Goal: Information Seeking & Learning: Learn about a topic

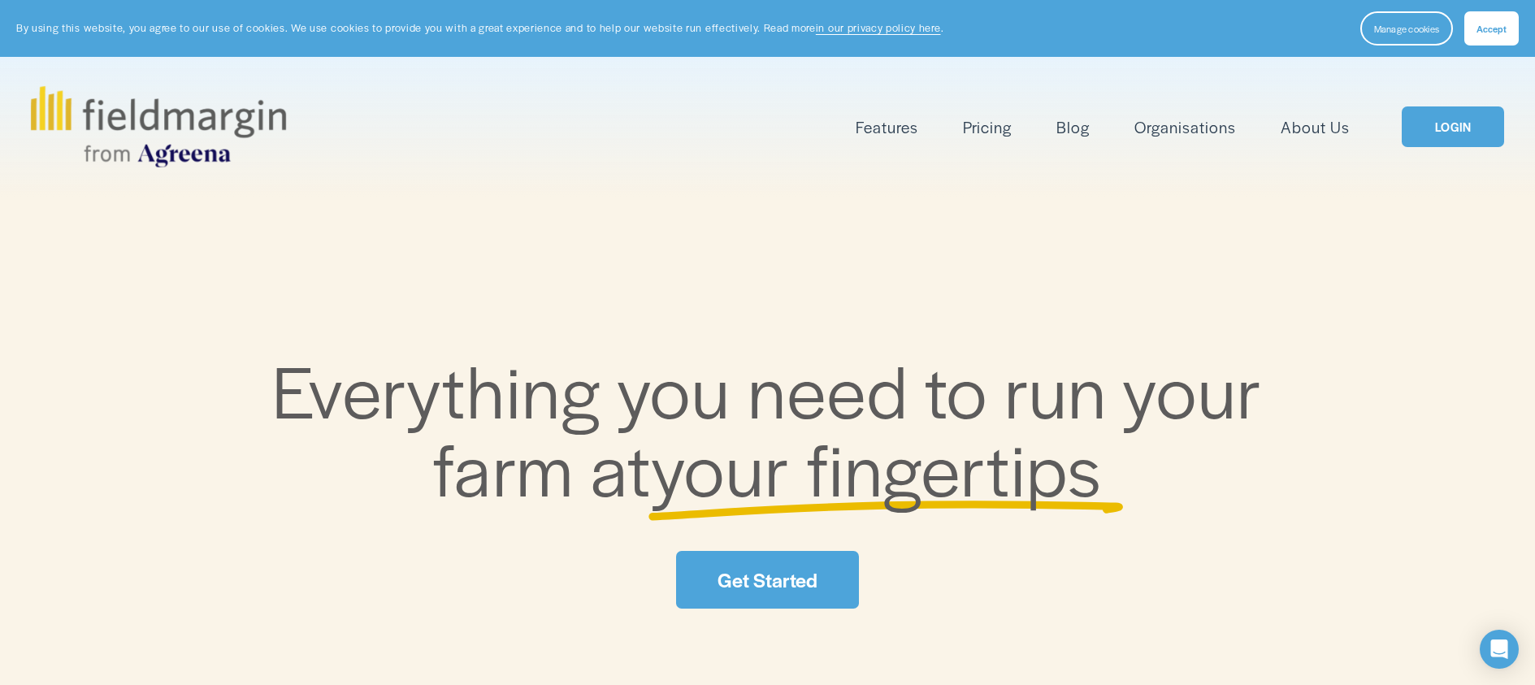
click at [1289, 132] on link "About Us" at bounding box center [1315, 127] width 69 height 27
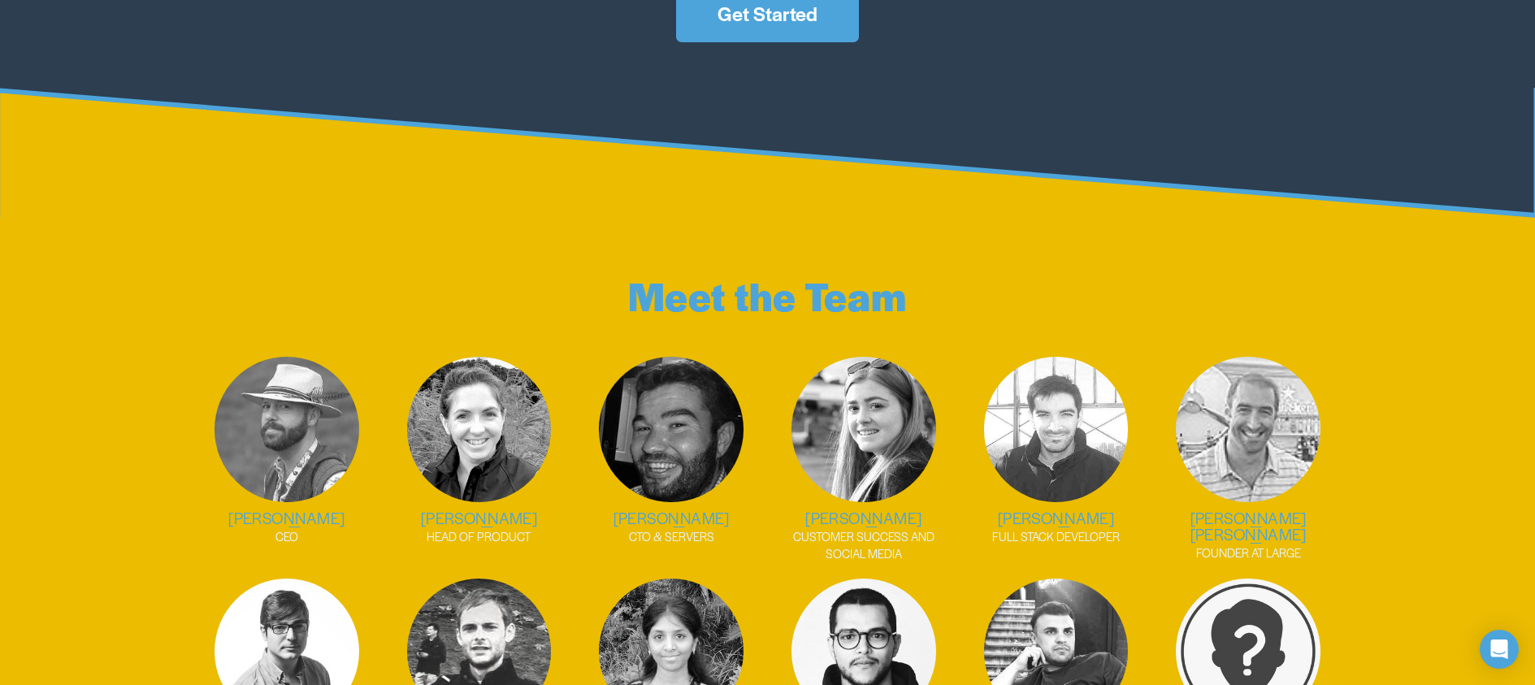
scroll to position [2163, 0]
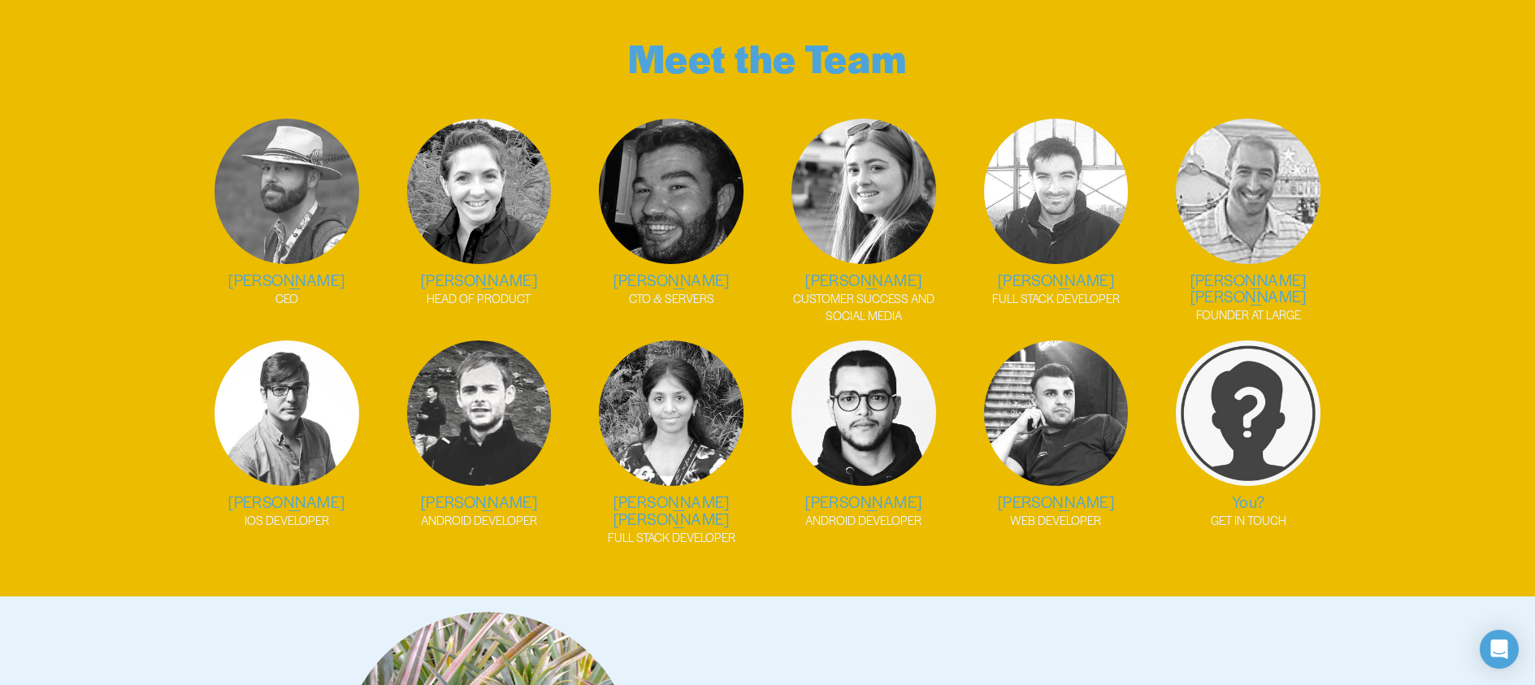
click at [283, 272] on h2 "[PERSON_NAME]" at bounding box center [287, 279] width 176 height 17
click at [288, 290] on p "CEO" at bounding box center [287, 298] width 176 height 17
click at [286, 198] on img at bounding box center [287, 191] width 145 height 145
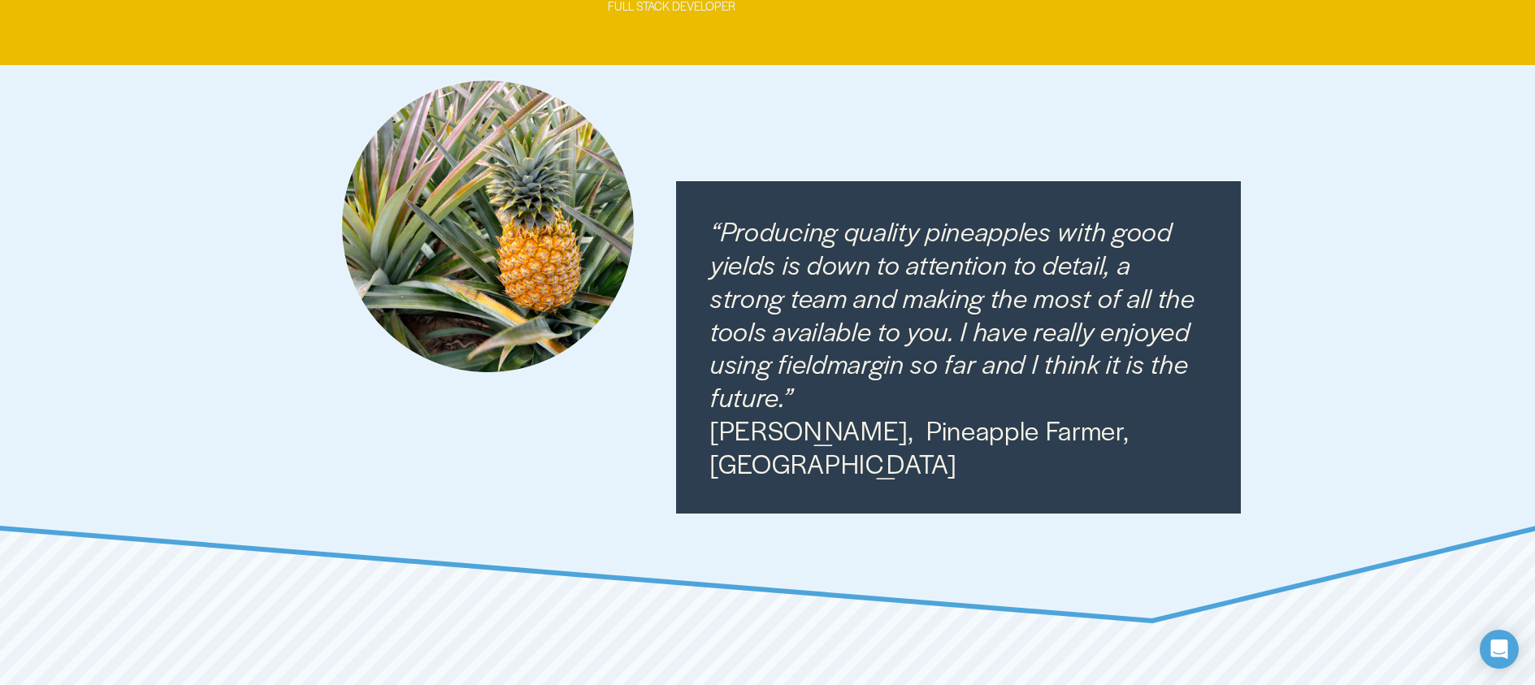
scroll to position [3130, 0]
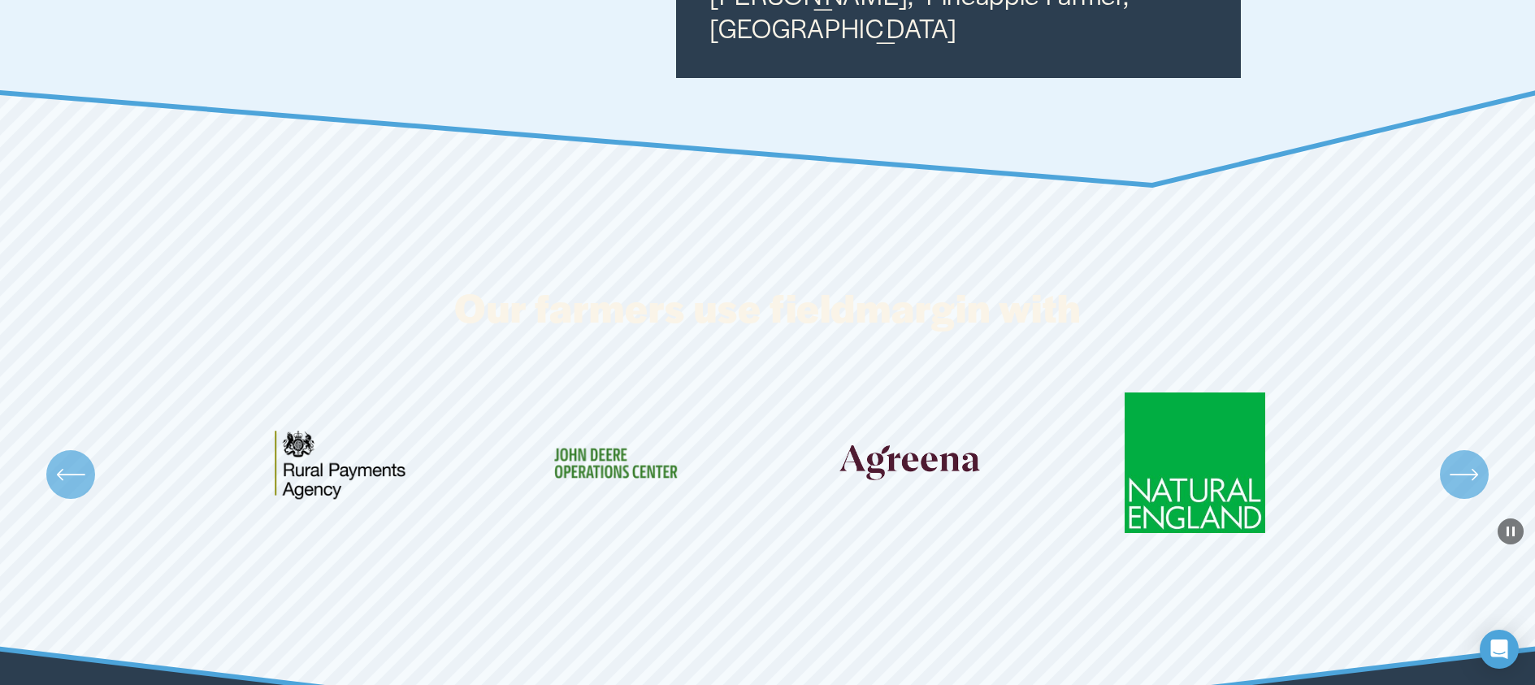
click at [954, 431] on ul "Carousel" at bounding box center [768, 473] width 1138 height 163
click at [888, 427] on ul "Carousel" at bounding box center [768, 473] width 1138 height 163
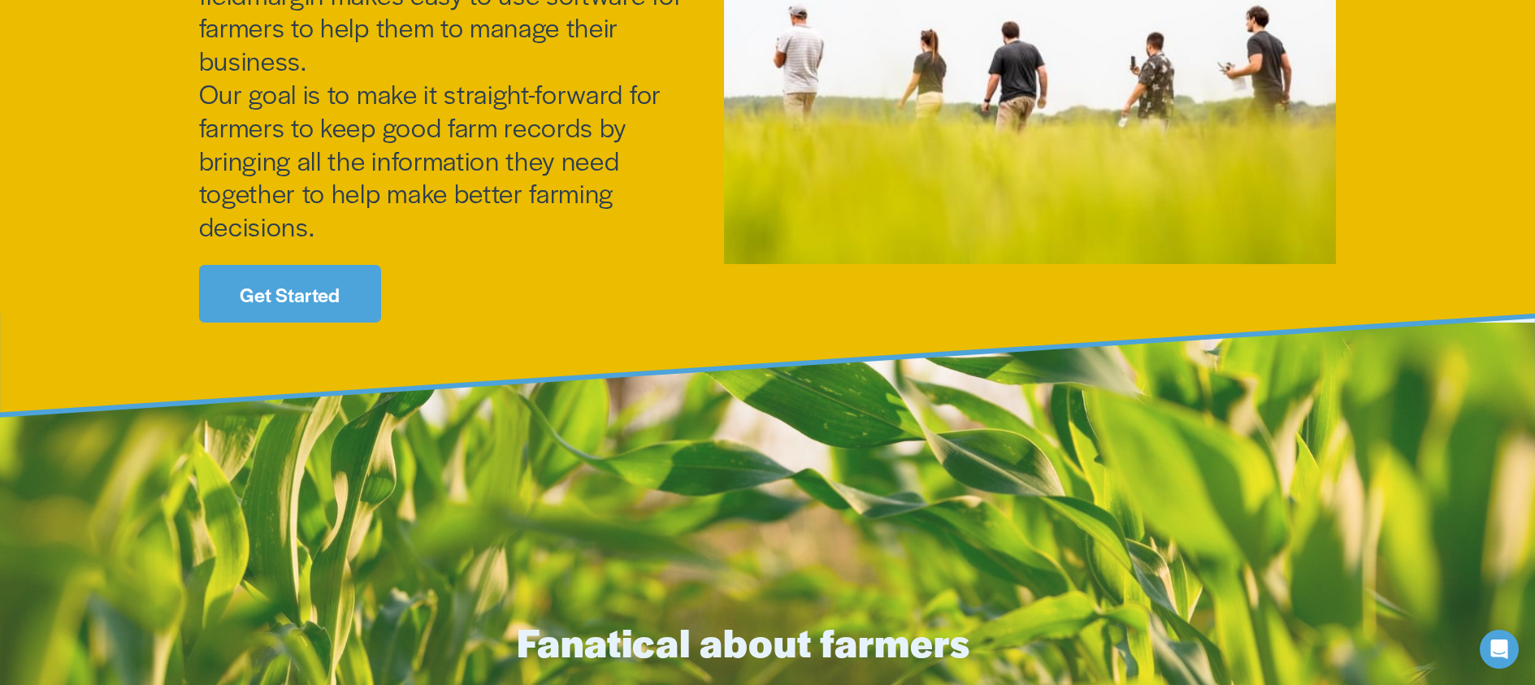
scroll to position [0, 0]
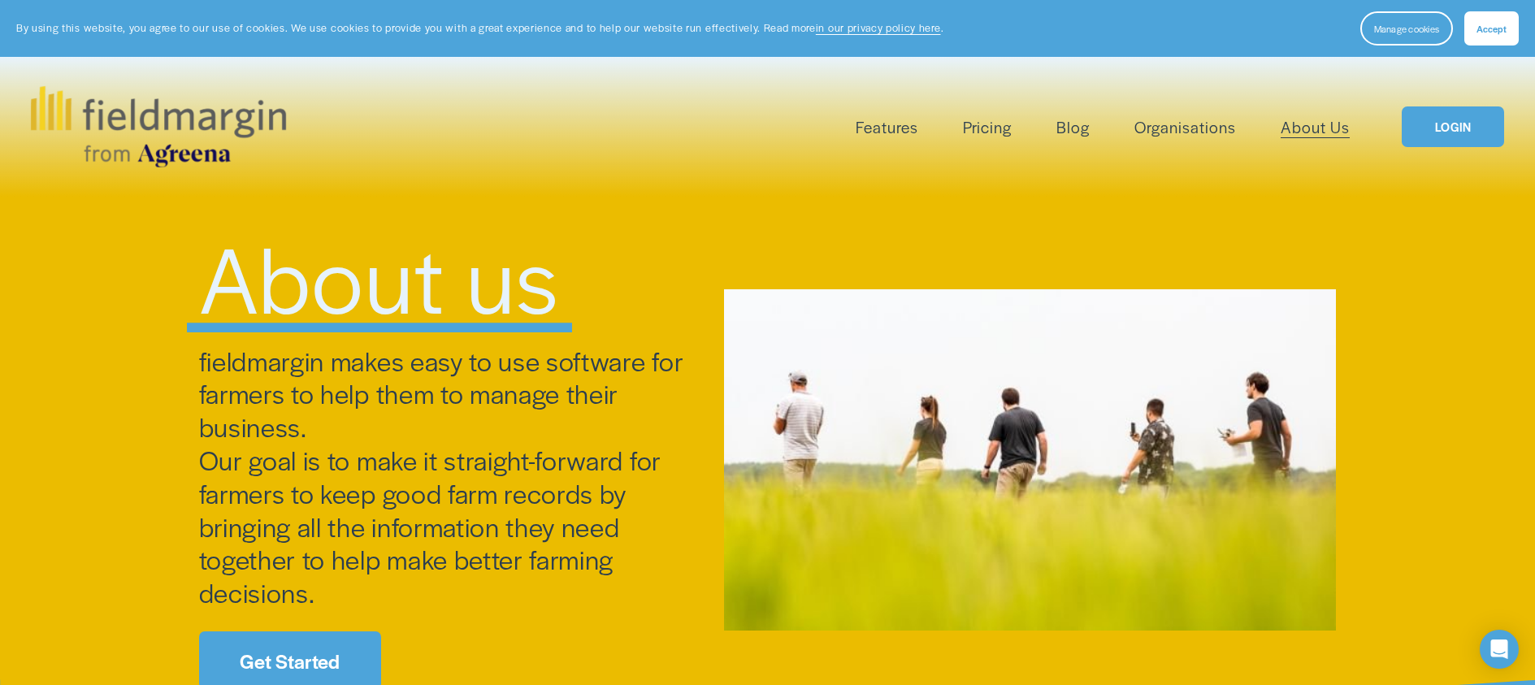
click at [993, 130] on link "Pricing" at bounding box center [987, 127] width 49 height 27
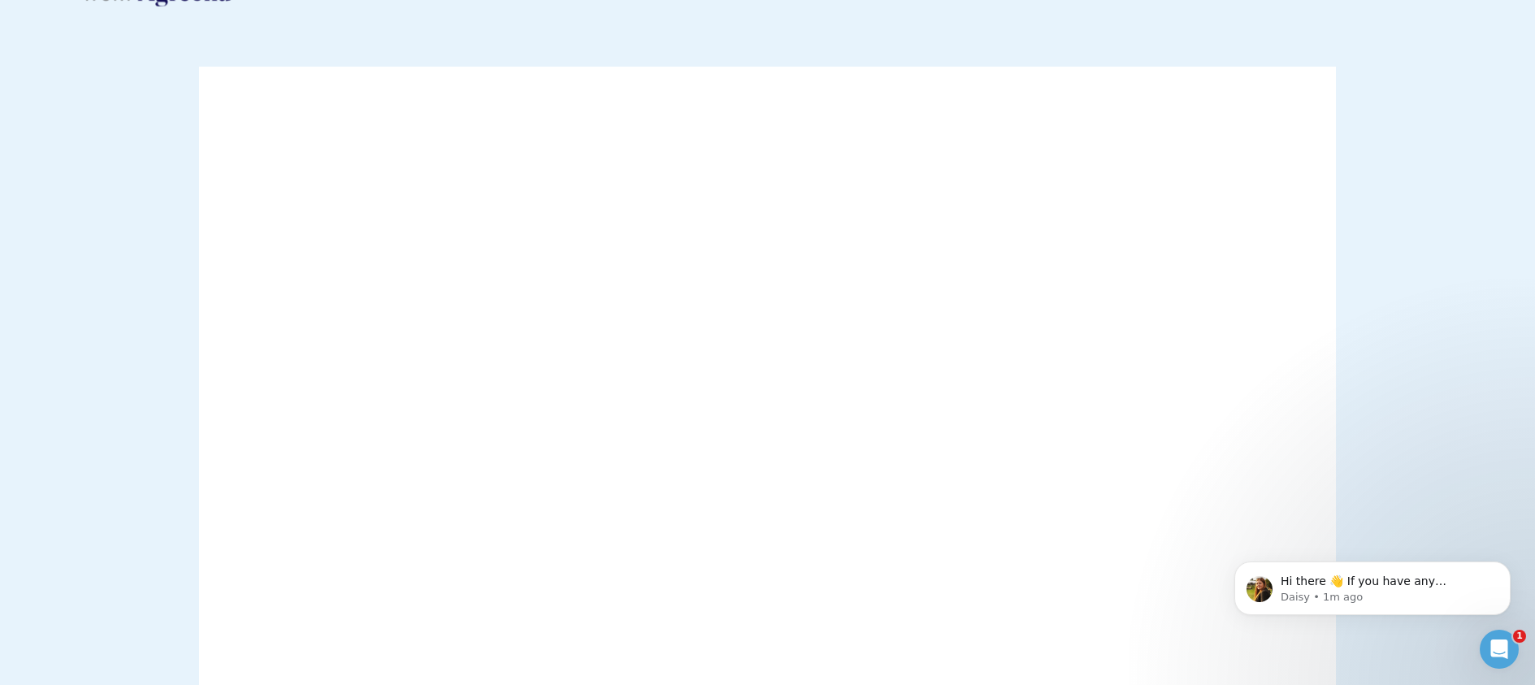
scroll to position [159, 0]
